Goal: Find specific page/section: Find specific page/section

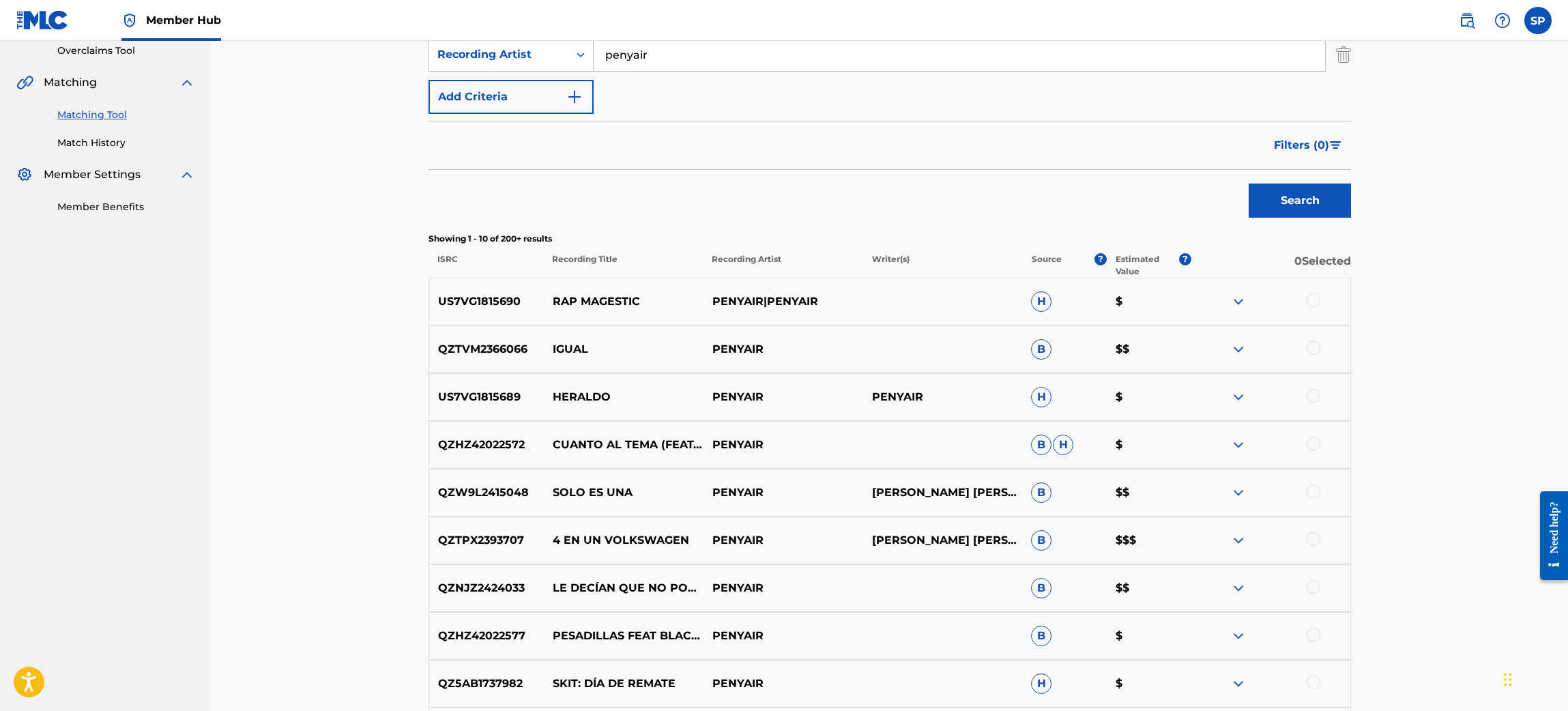
click at [439, 539] on p "QZTPX2393707" at bounding box center [486, 540] width 115 height 17
copy p "QZTPX2393707"
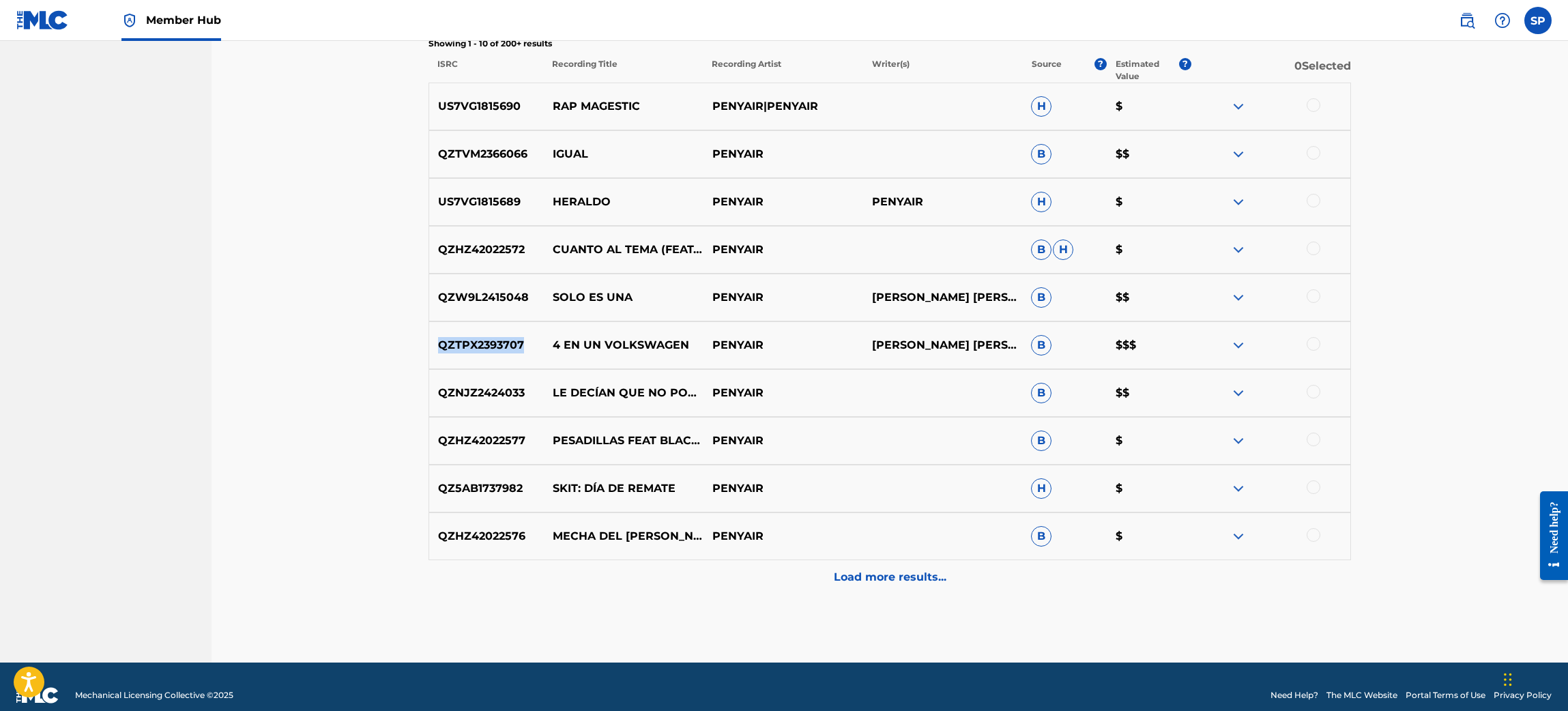
scroll to position [485, 0]
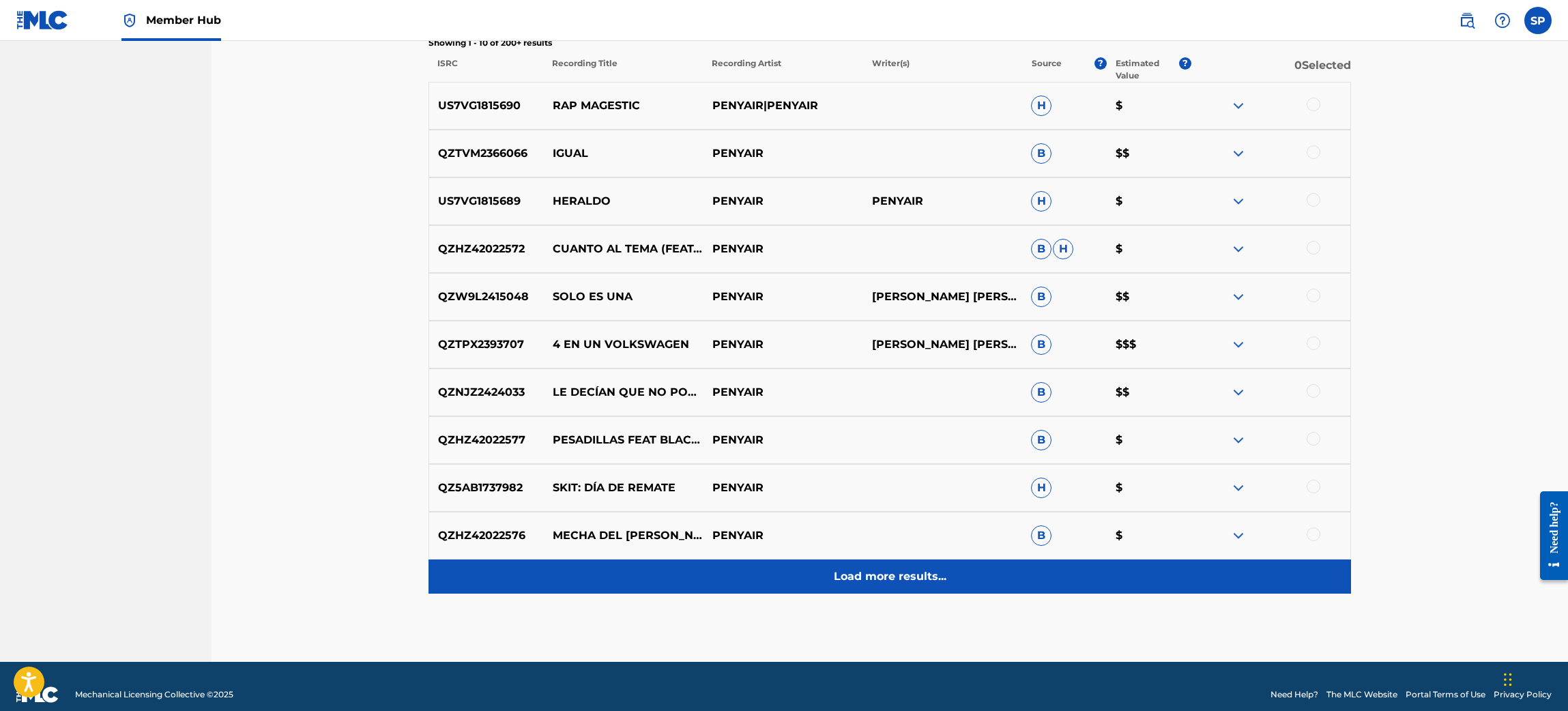
click at [892, 584] on div "Load more results..." at bounding box center [890, 576] width 923 height 34
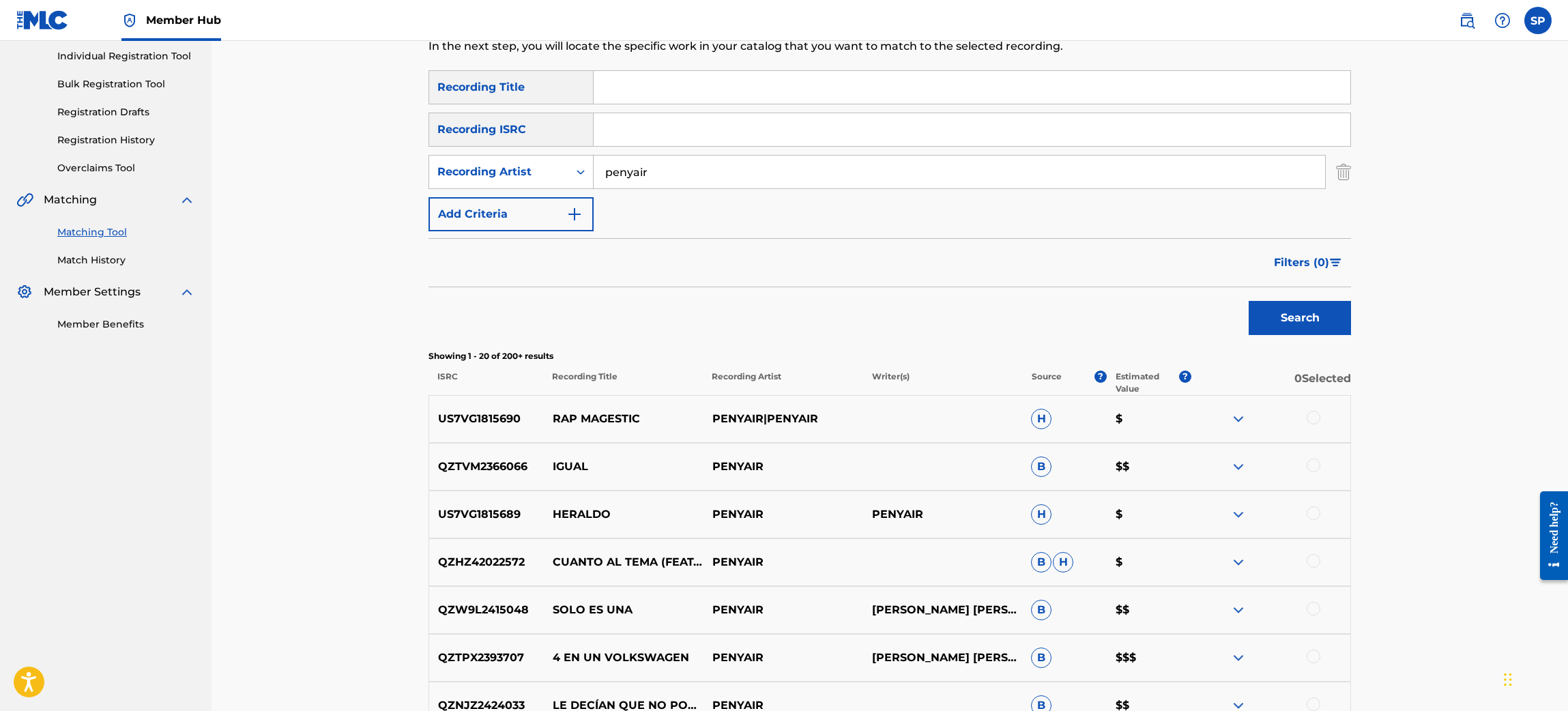
scroll to position [111, 0]
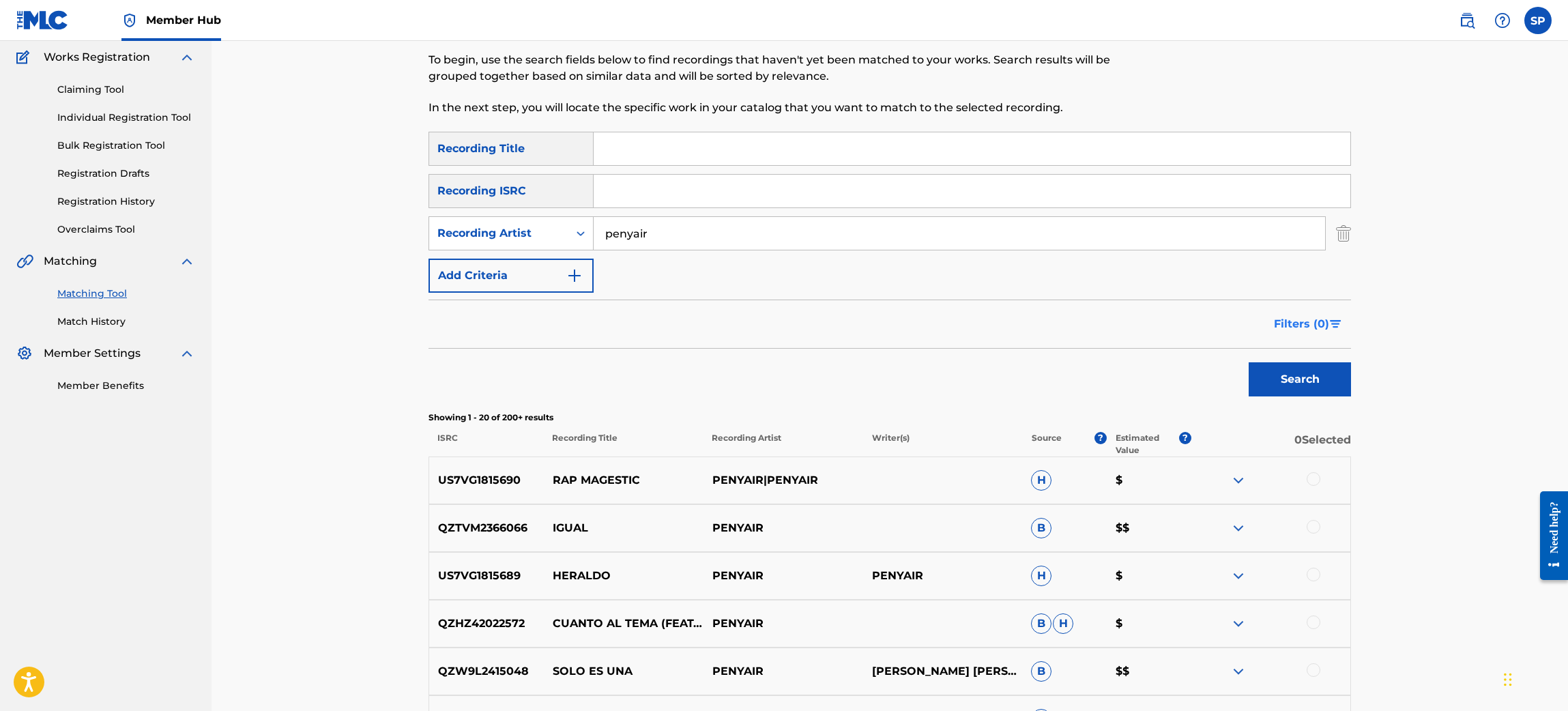
click at [1325, 324] on span "Filters ( 0 )" at bounding box center [1301, 324] width 55 height 17
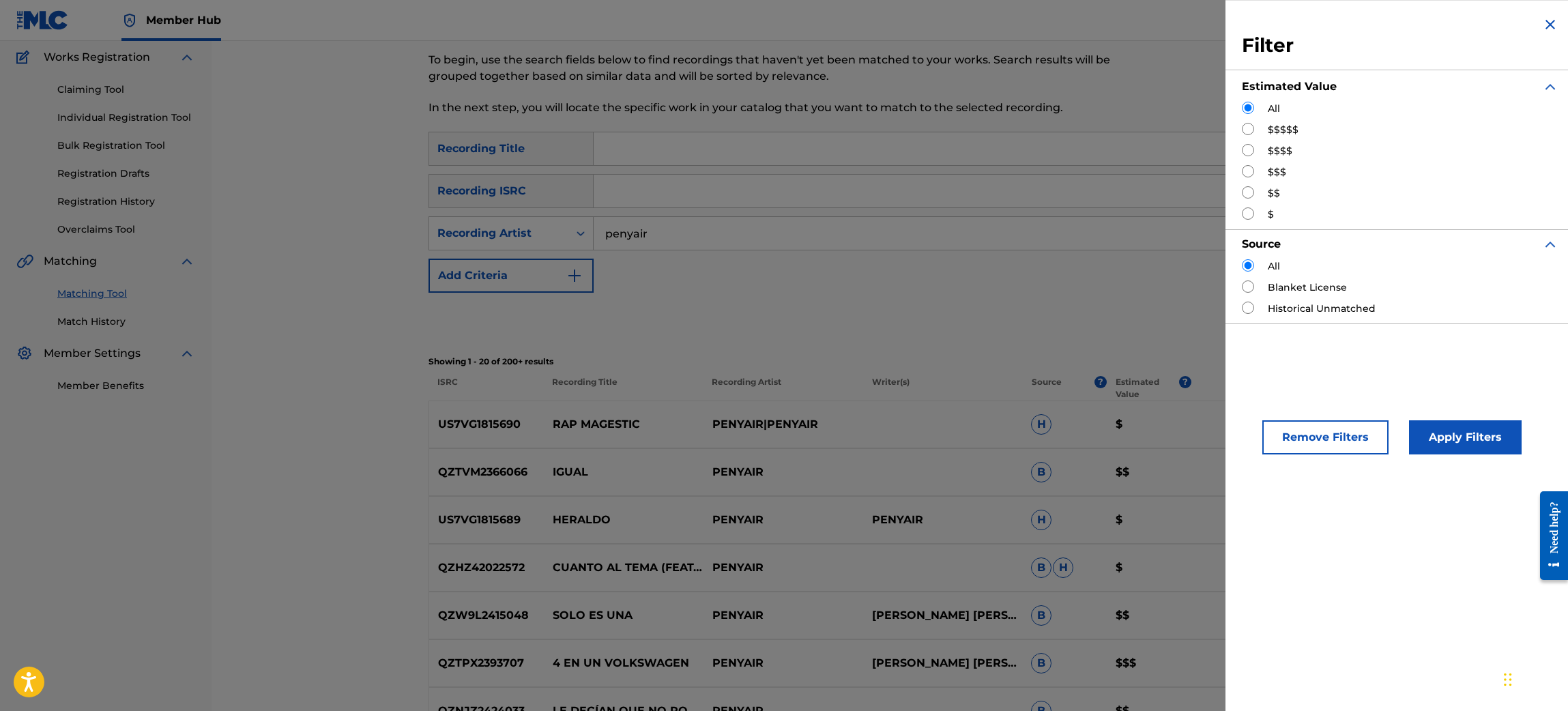
click at [1270, 145] on label "$$$$" at bounding box center [1280, 150] width 24 height 14
click at [1251, 171] on input "Search Form" at bounding box center [1247, 171] width 12 height 12
radio input "true"
click at [1249, 153] on input "Search Form" at bounding box center [1247, 149] width 12 height 12
radio input "true"
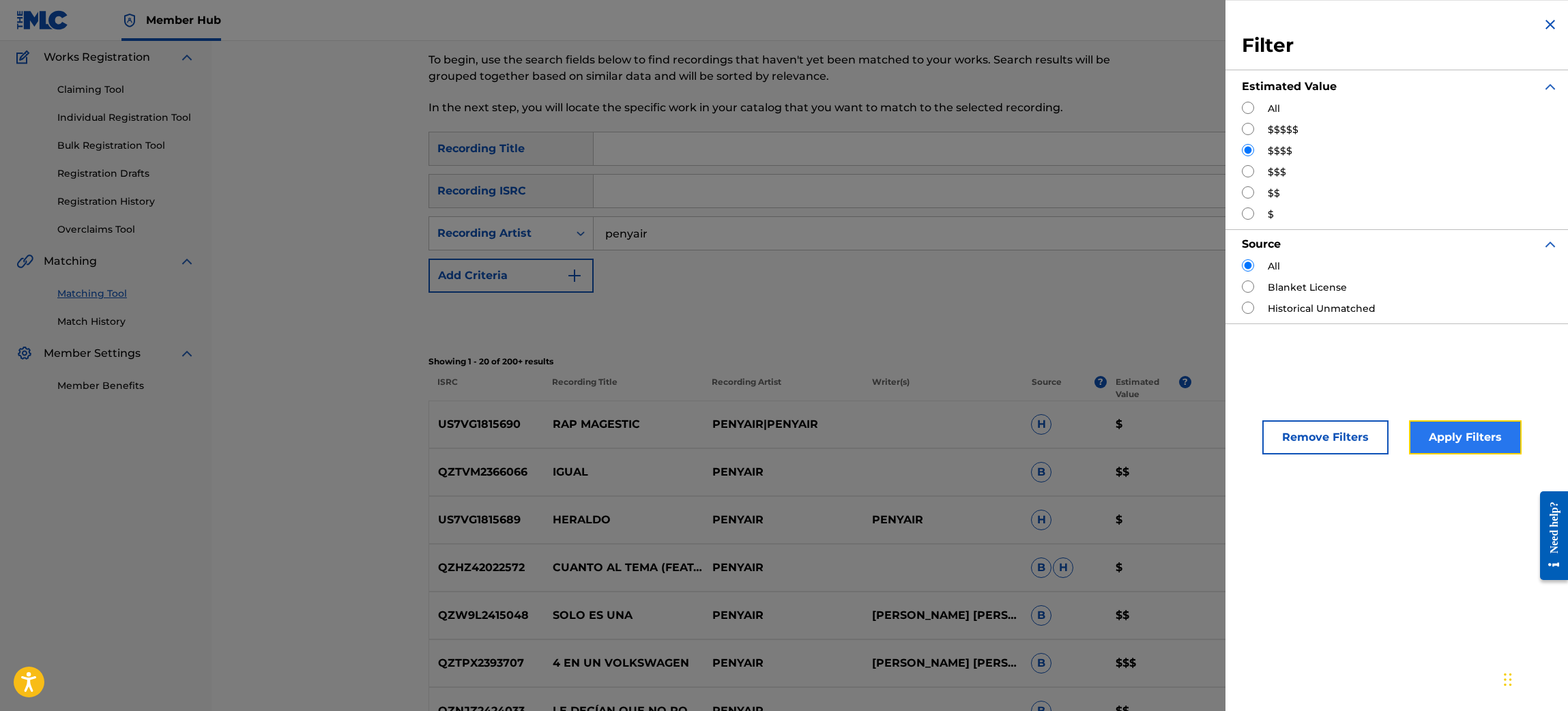
click at [1473, 444] on button "Apply Filters" at bounding box center [1465, 437] width 113 height 34
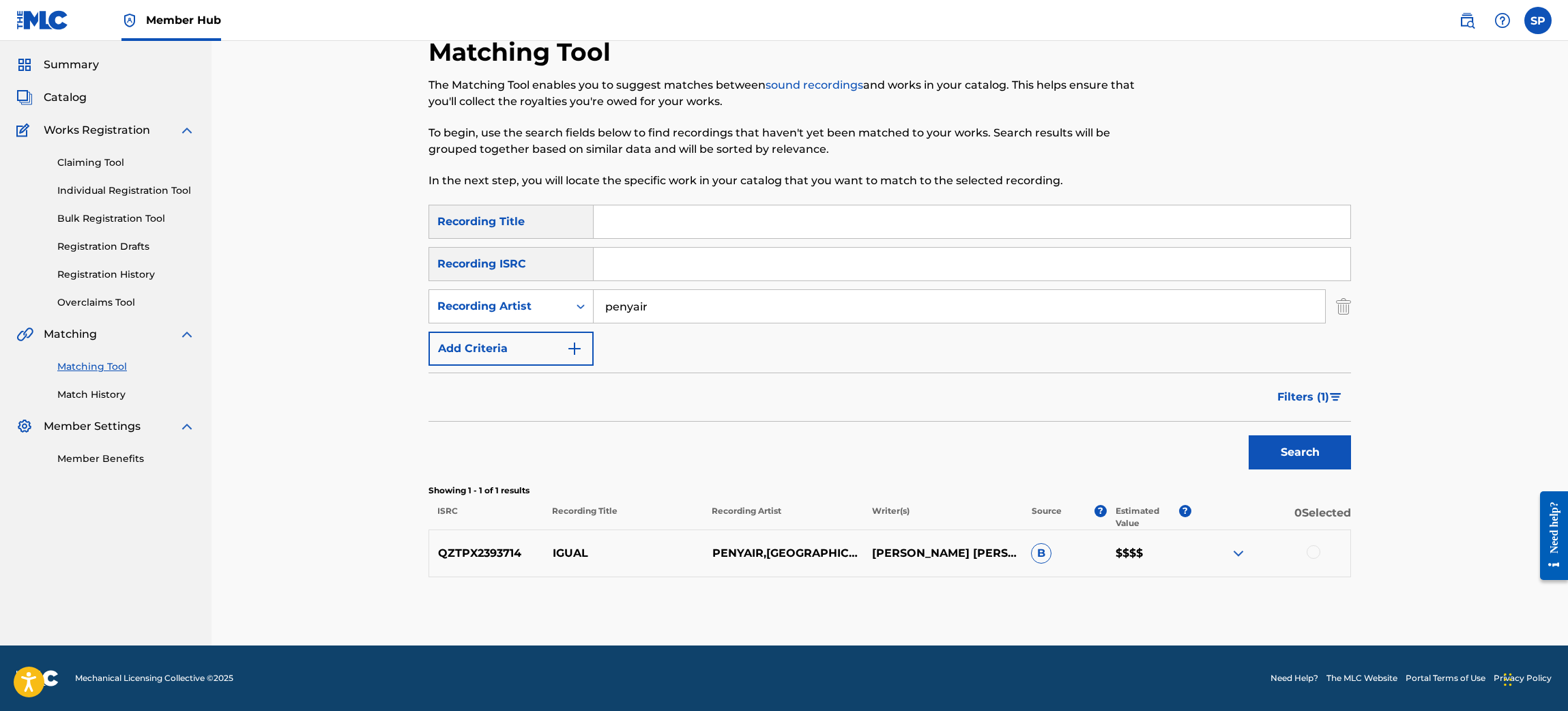
scroll to position [37, 0]
click at [1317, 403] on span "Filters ( 1 )" at bounding box center [1303, 398] width 52 height 17
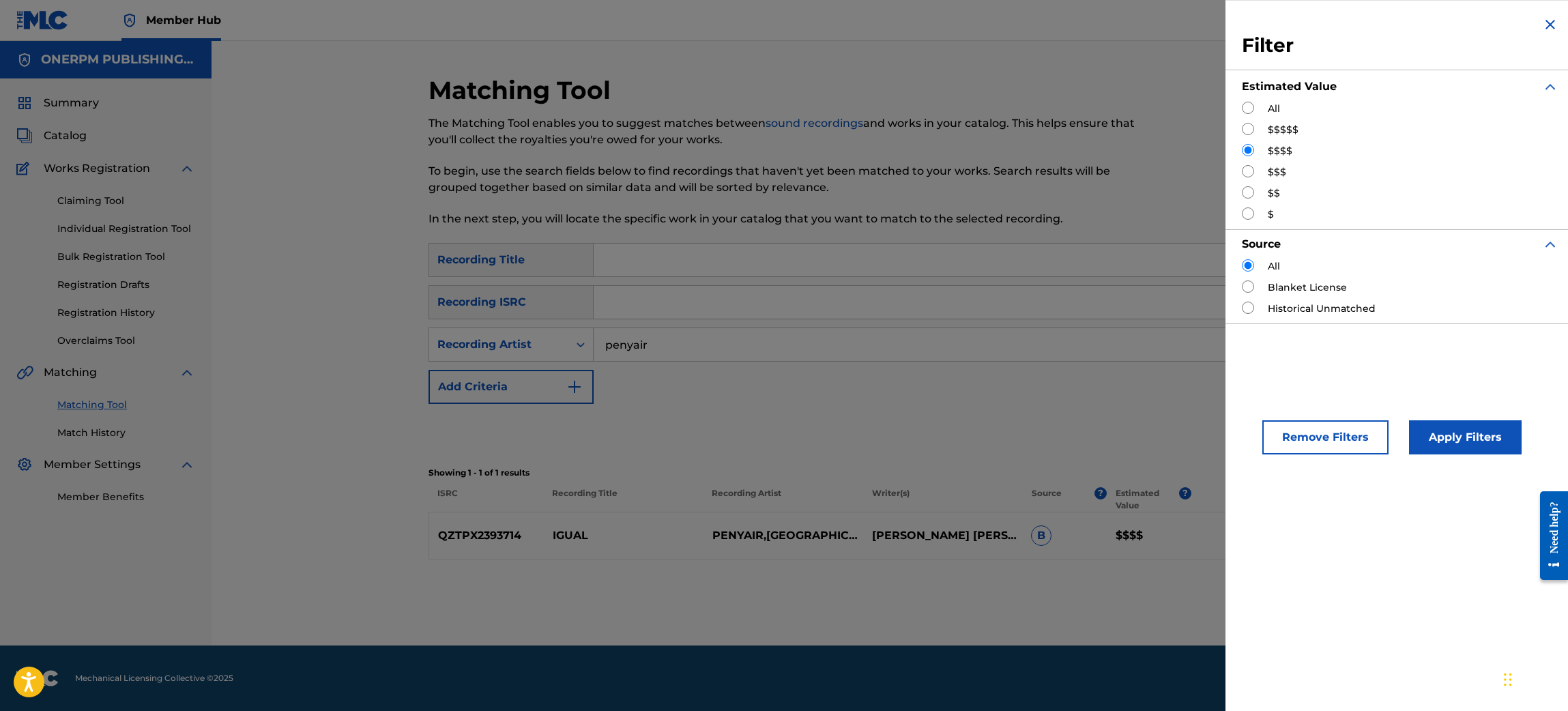
click at [1274, 173] on label "$$$" at bounding box center [1277, 171] width 19 height 14
click at [1251, 171] on input "Search Form" at bounding box center [1247, 171] width 12 height 12
radio input "true"
click at [1429, 435] on button "Apply Filters" at bounding box center [1465, 437] width 113 height 34
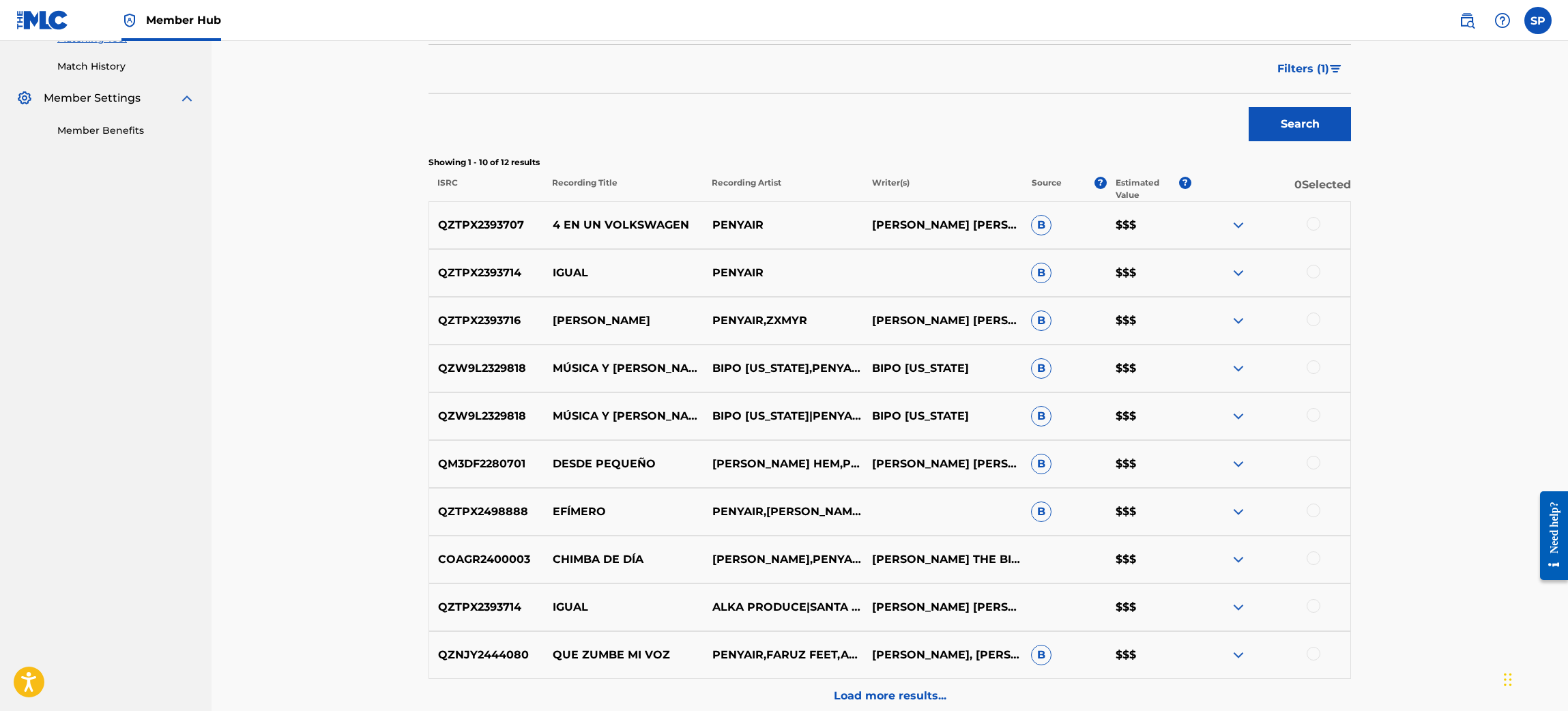
scroll to position [368, 0]
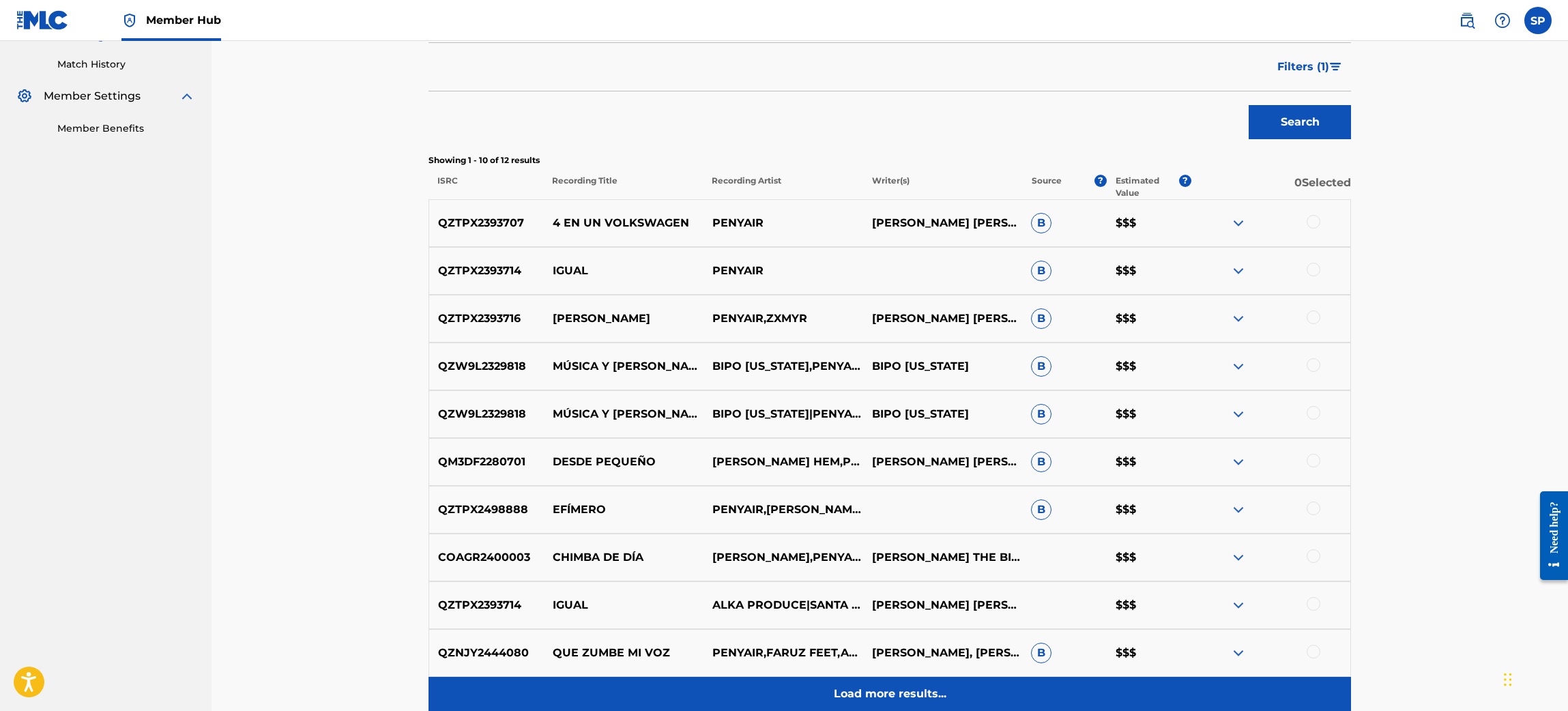
click at [926, 679] on div "Load more results..." at bounding box center [890, 693] width 923 height 34
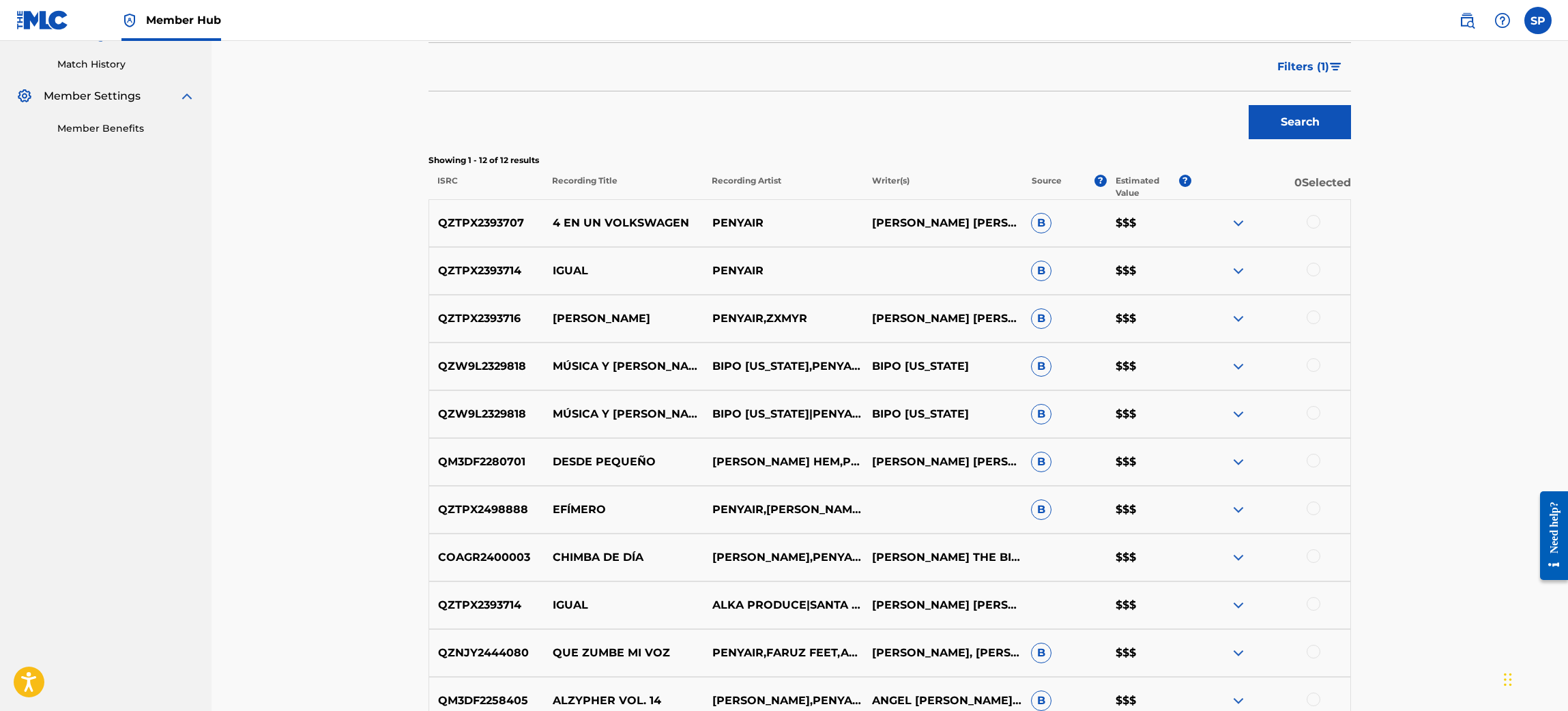
scroll to position [563, 0]
